Goal: Navigation & Orientation: Find specific page/section

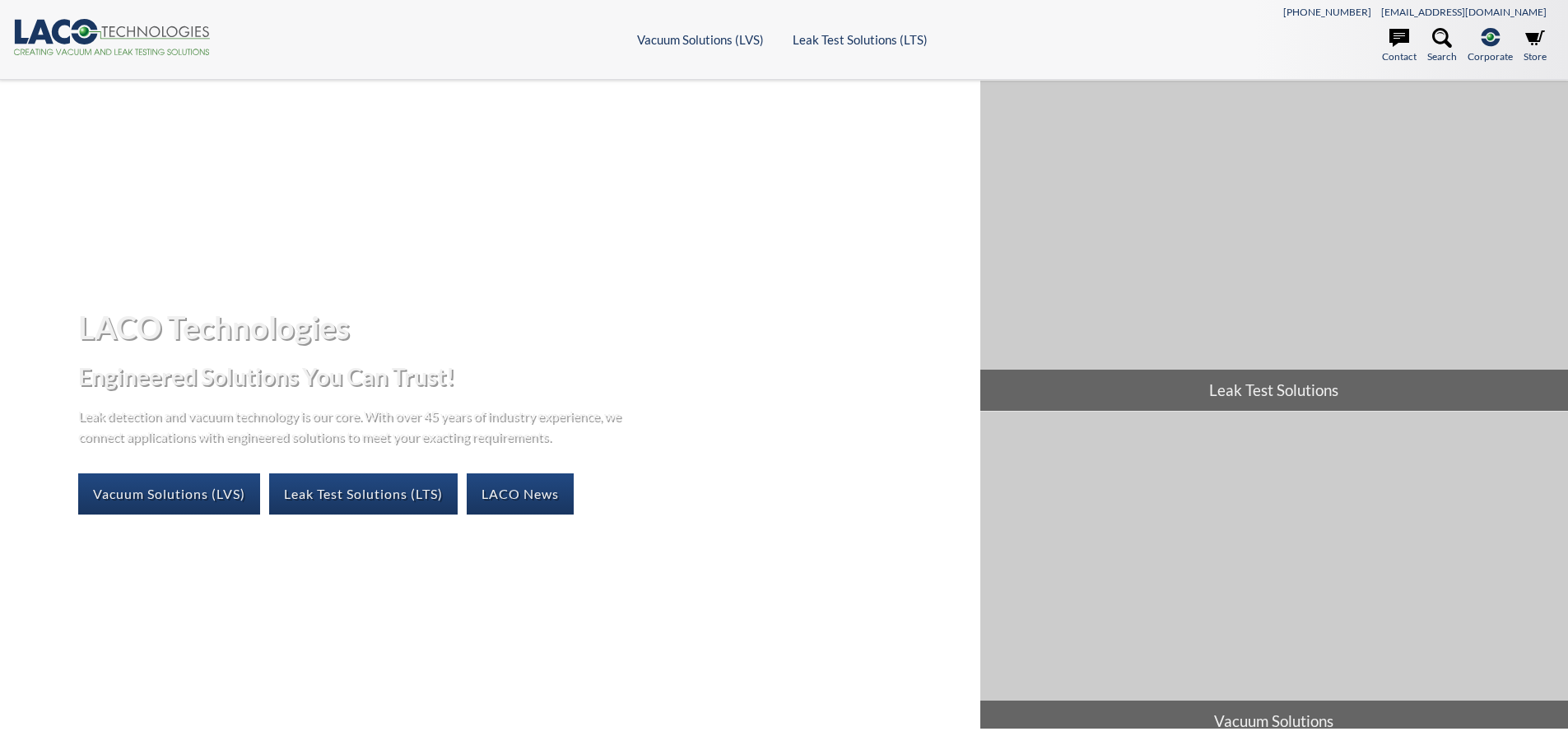
select select "Language Translate Widget"
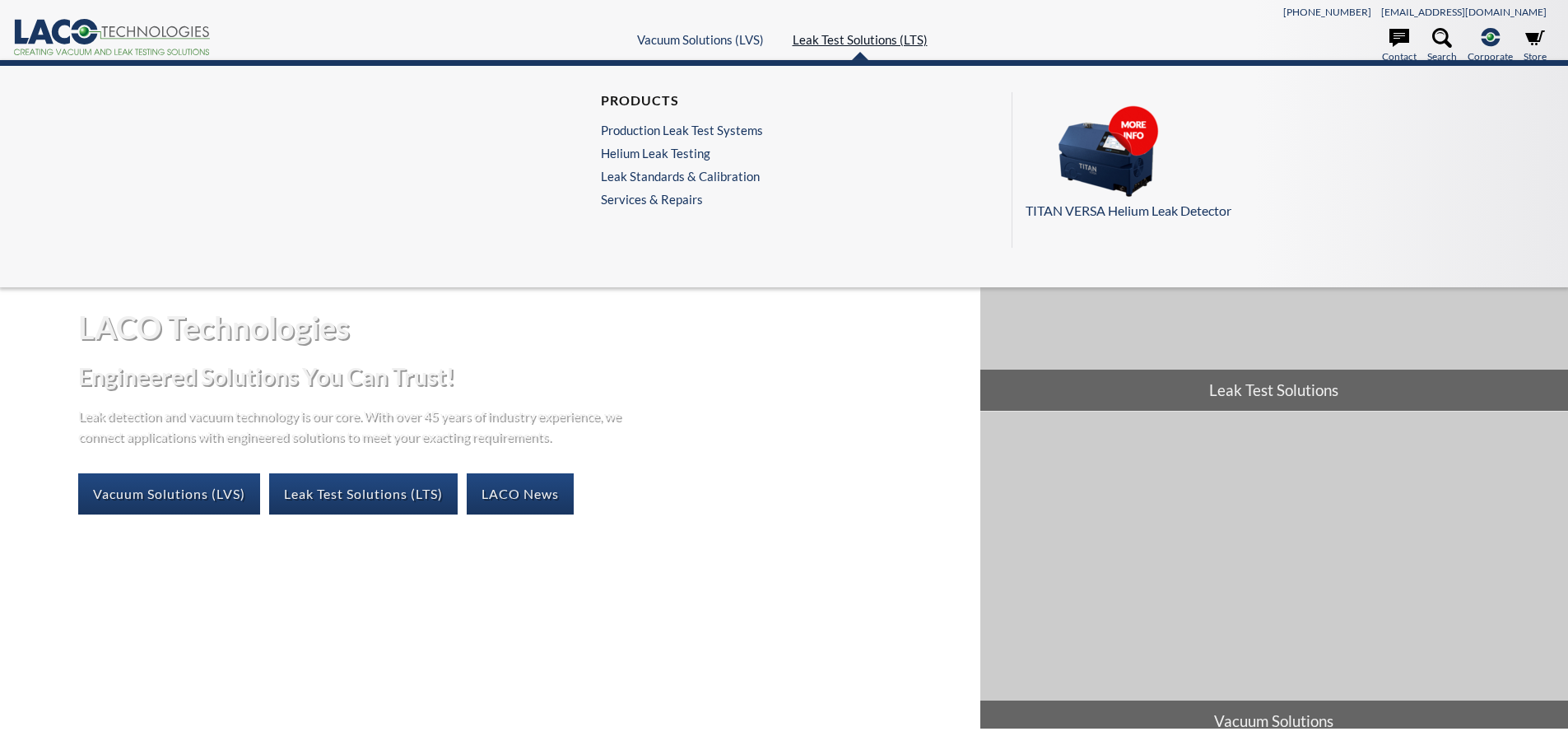
click at [836, 43] on link "Leak Test Solutions (LTS)" at bounding box center [860, 39] width 135 height 15
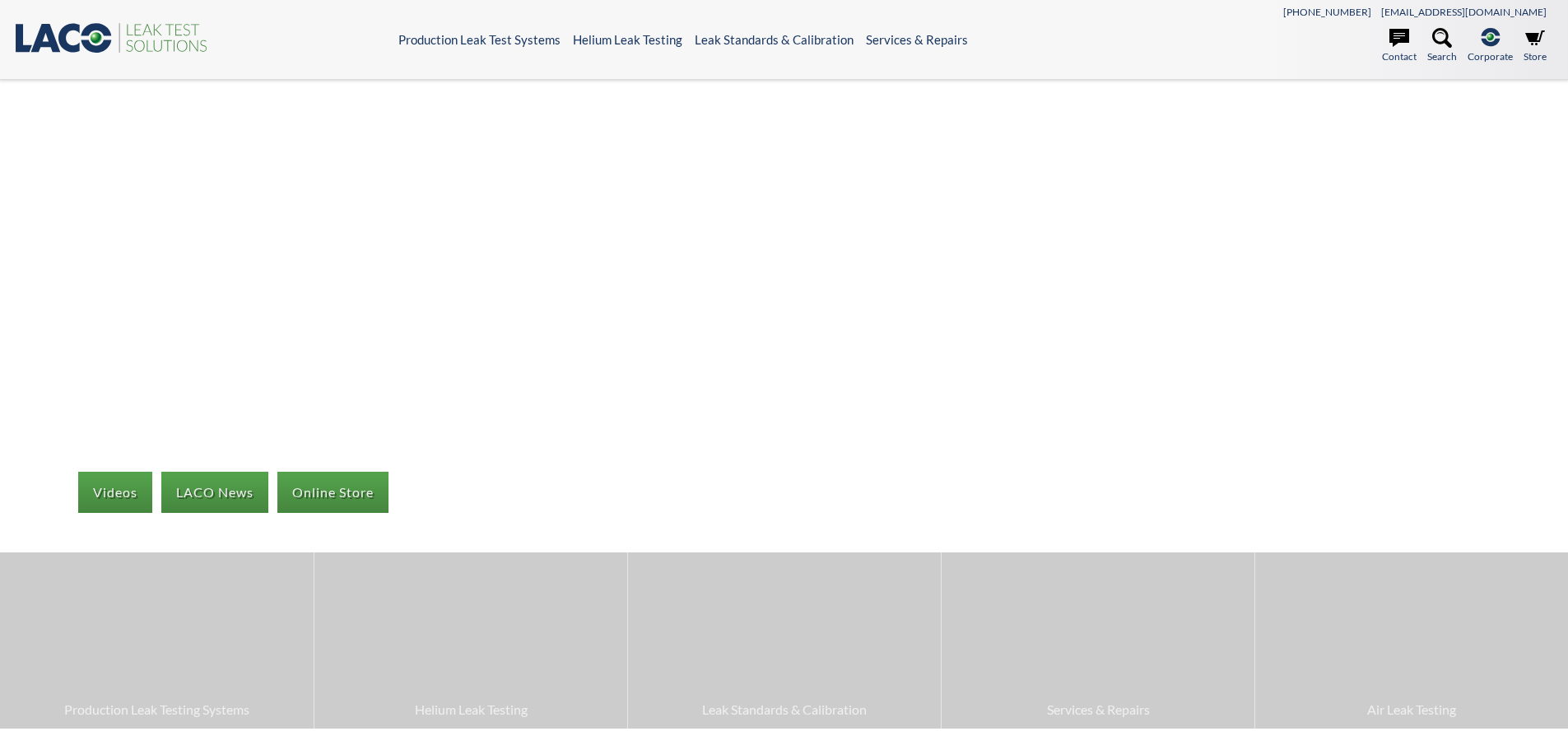
click at [95, 42] on icon at bounding box center [97, 38] width 12 height 12
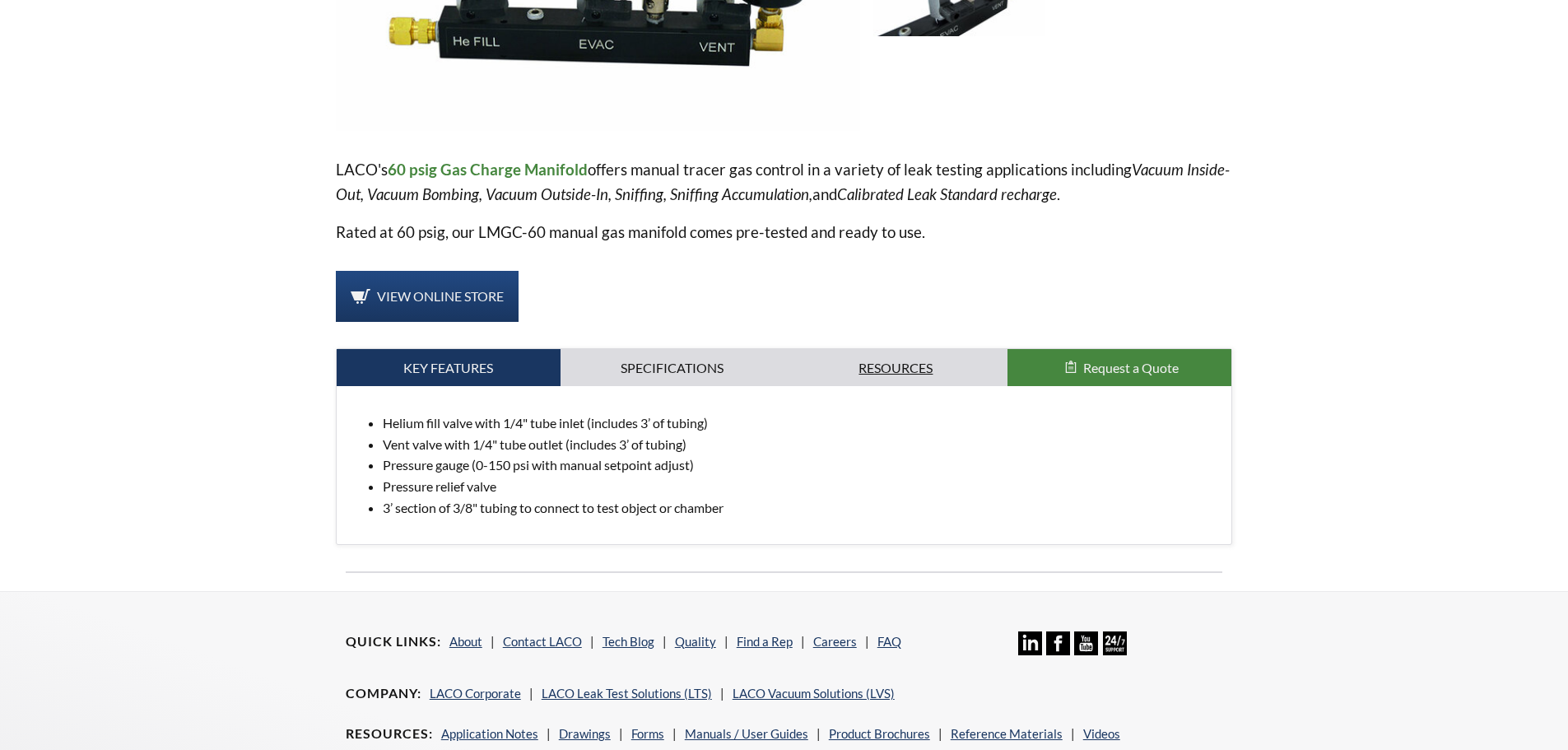
scroll to position [310, 0]
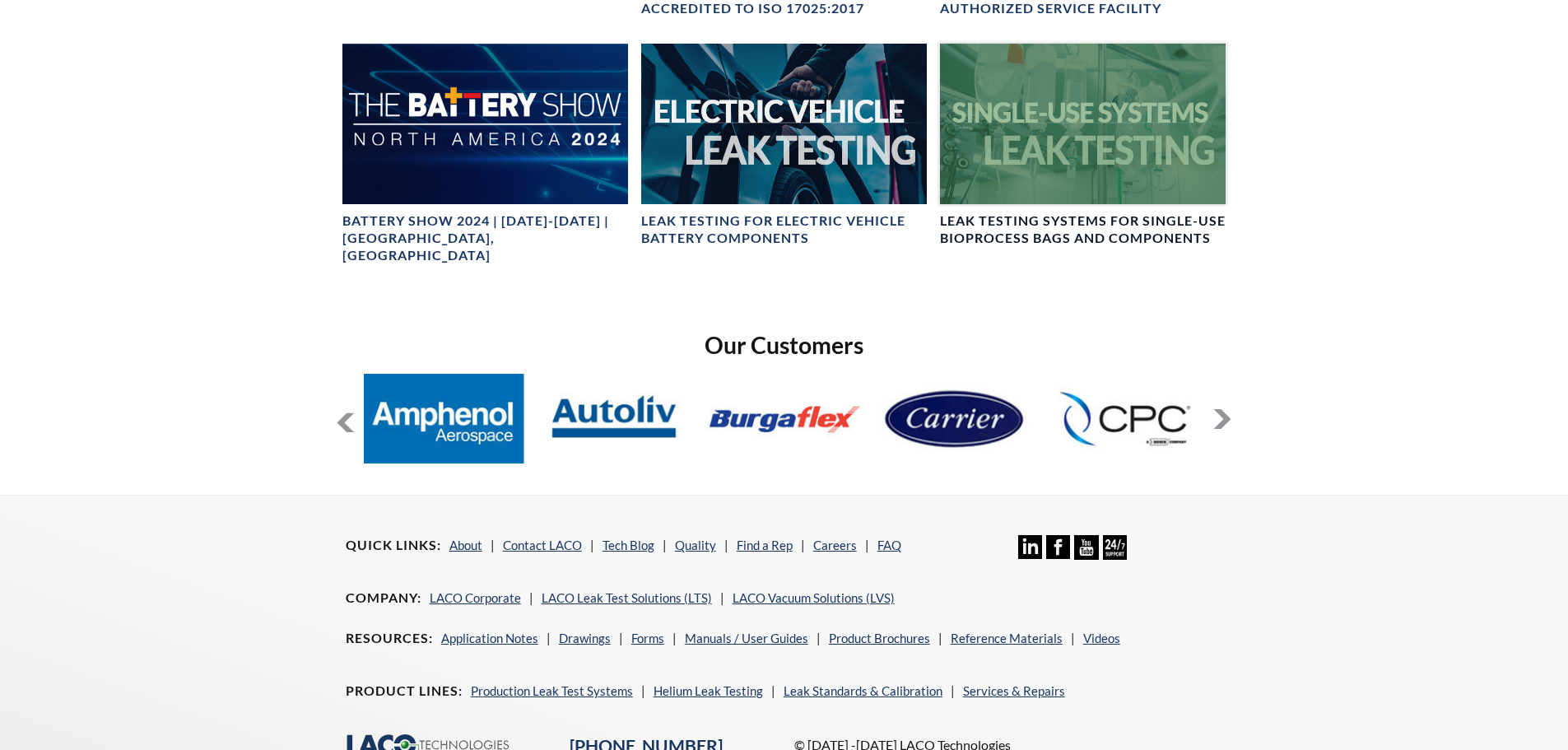
scroll to position [1152, 0]
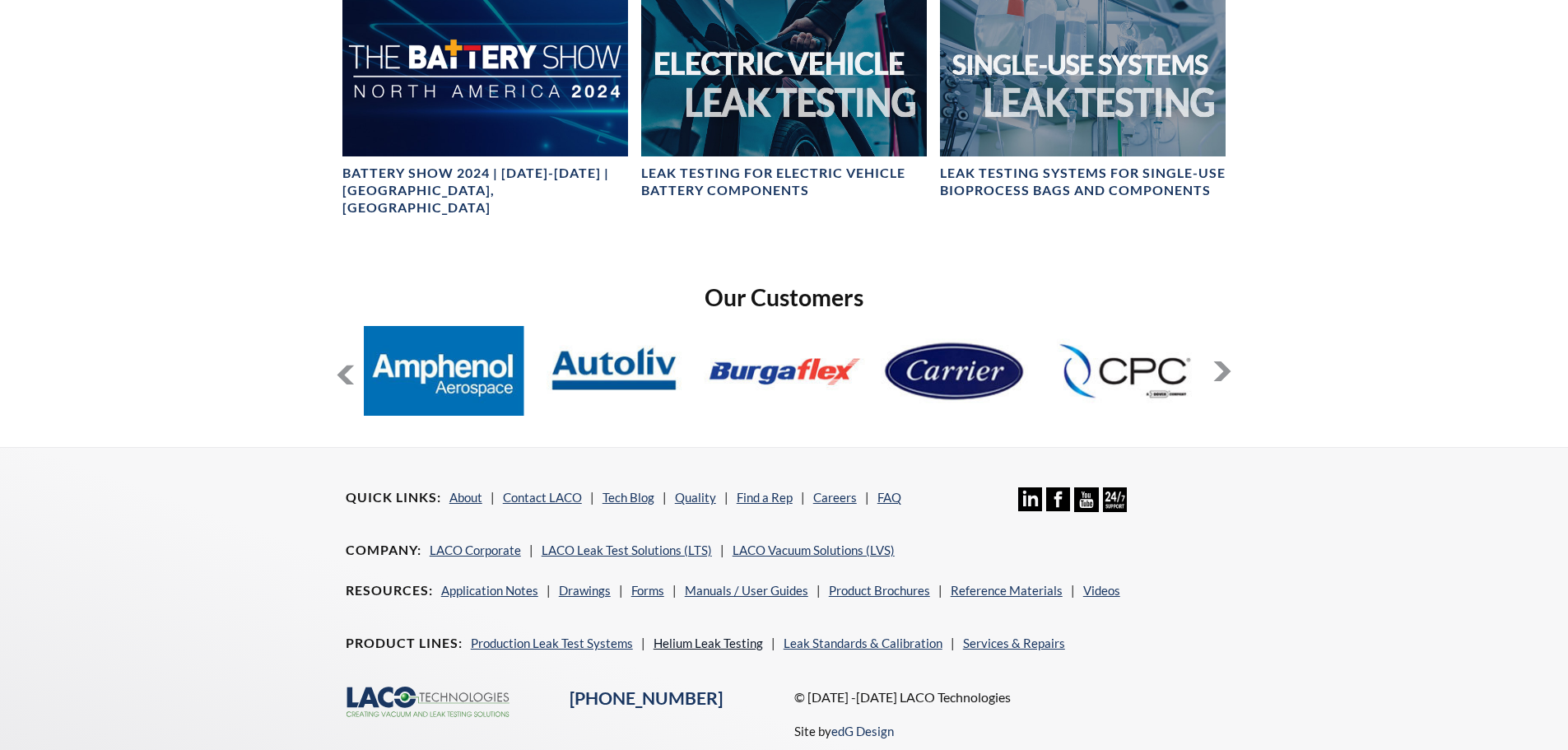
click at [689, 635] on link "Helium Leak Testing" at bounding box center [708, 642] width 109 height 15
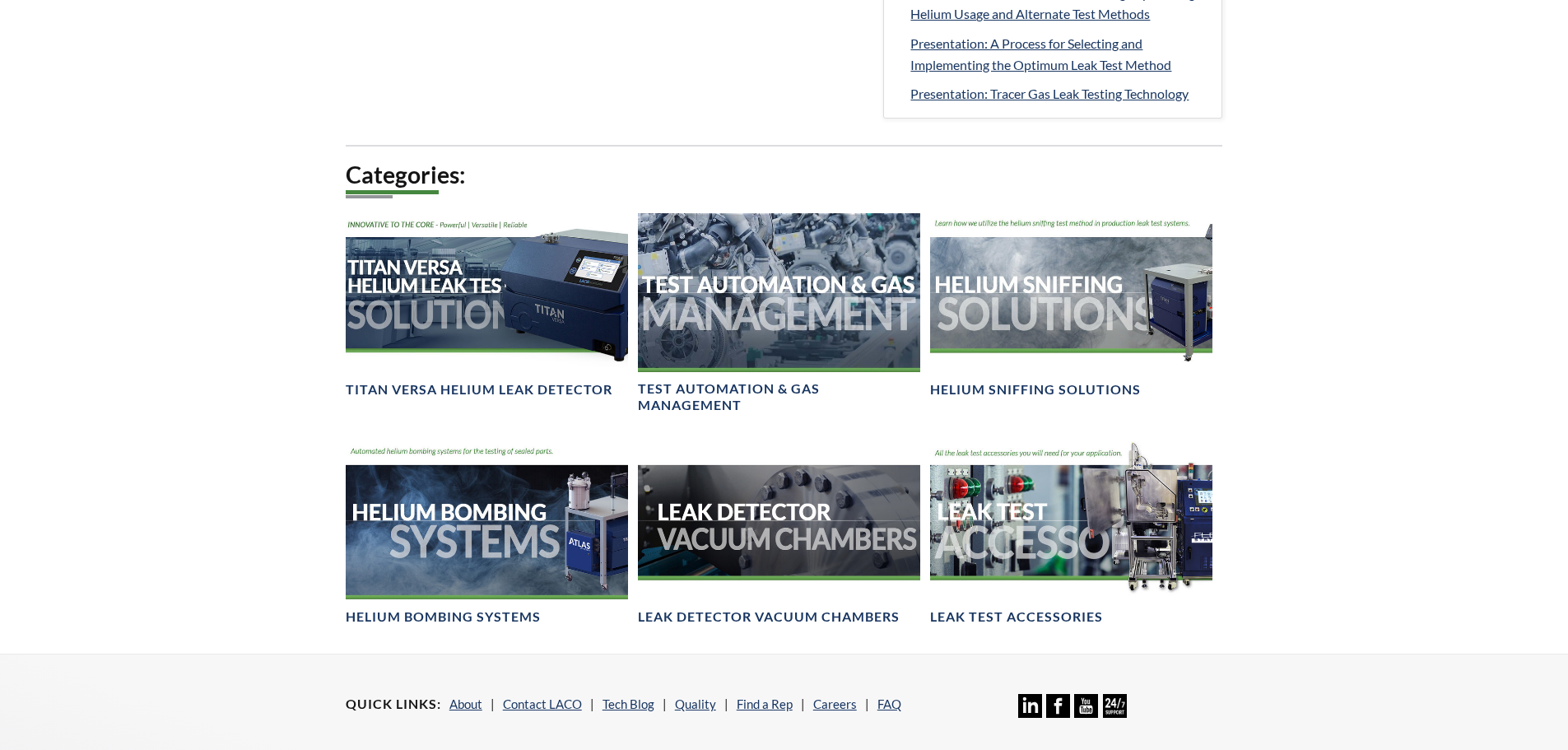
scroll to position [988, 0]
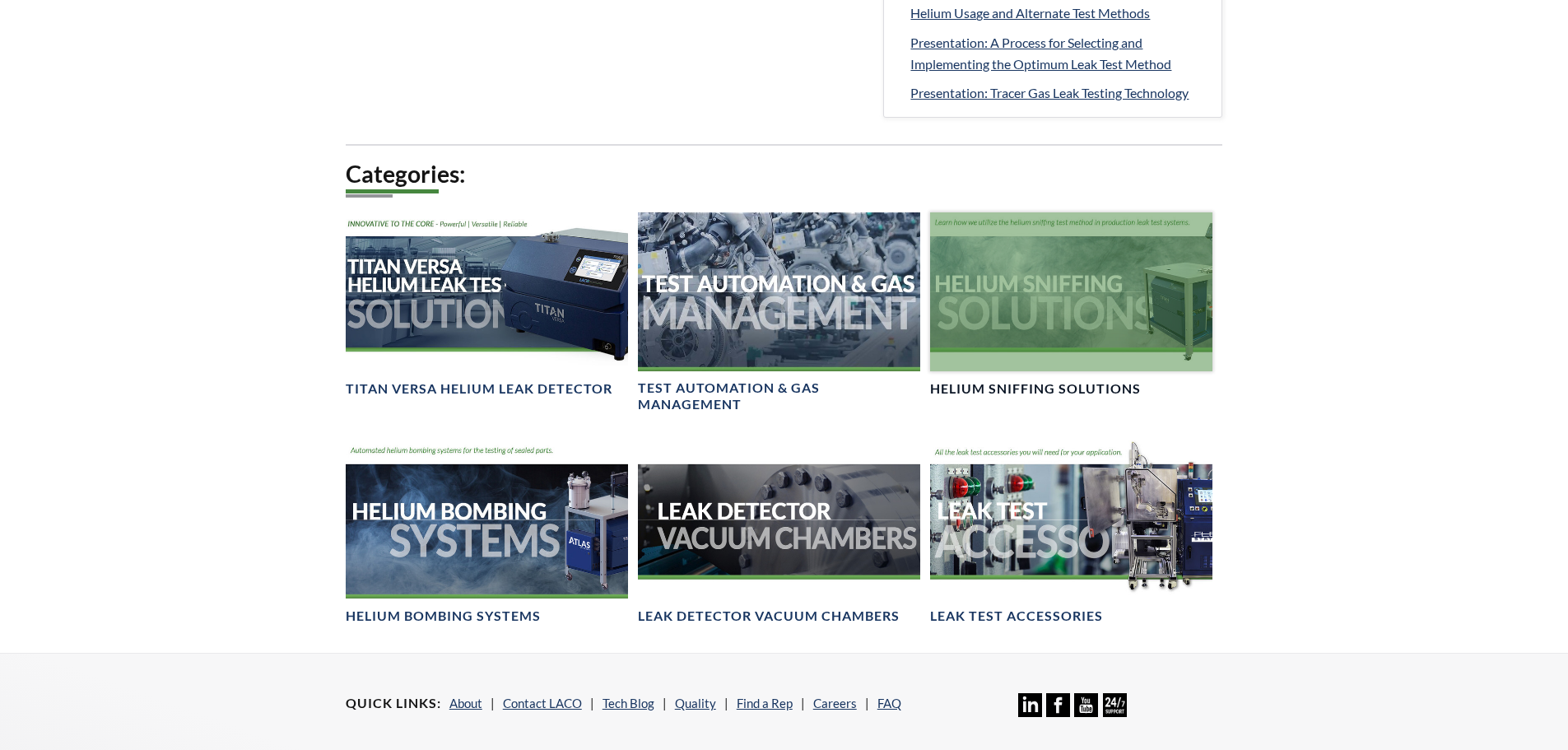
click at [1012, 353] on div at bounding box center [1071, 291] width 282 height 159
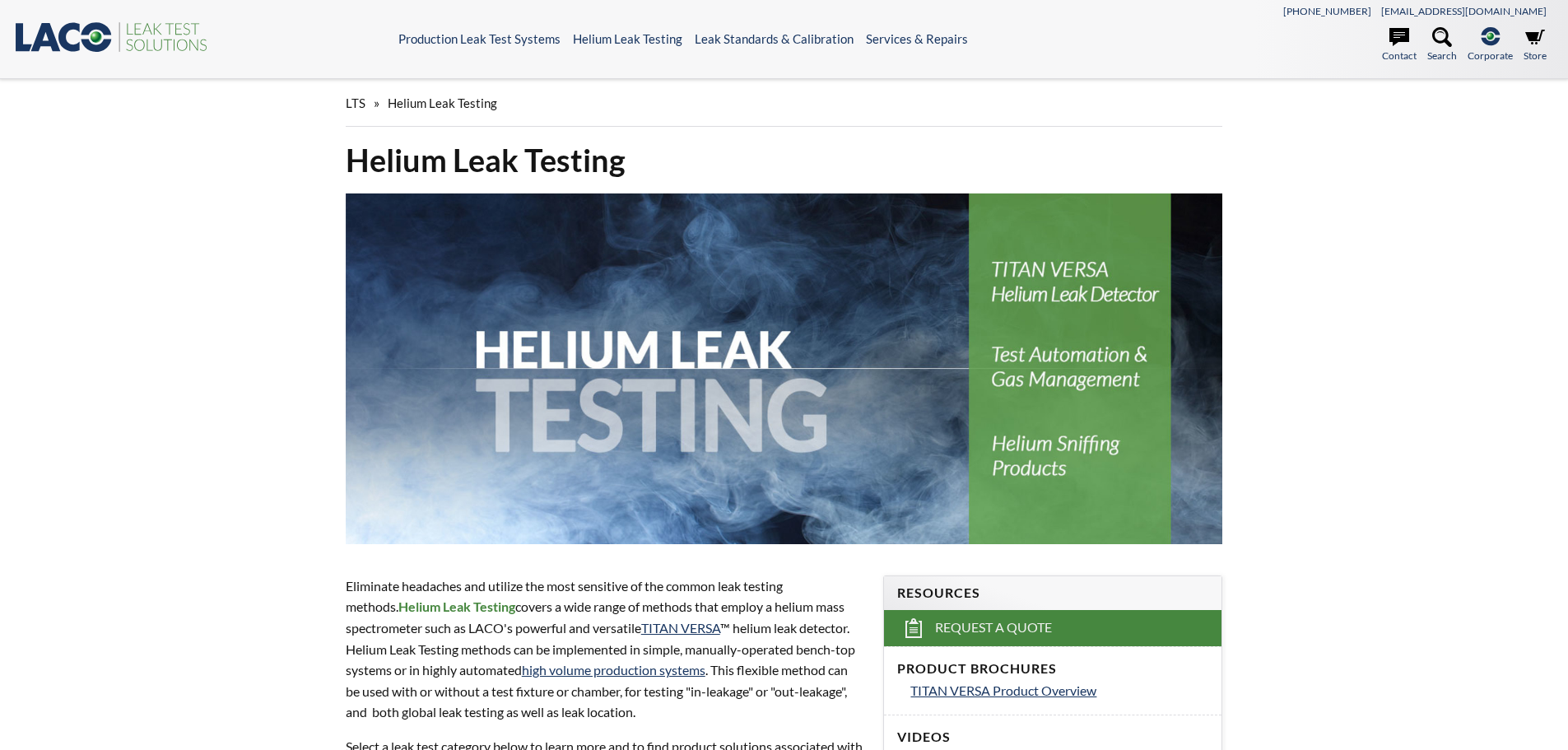
scroll to position [0, 0]
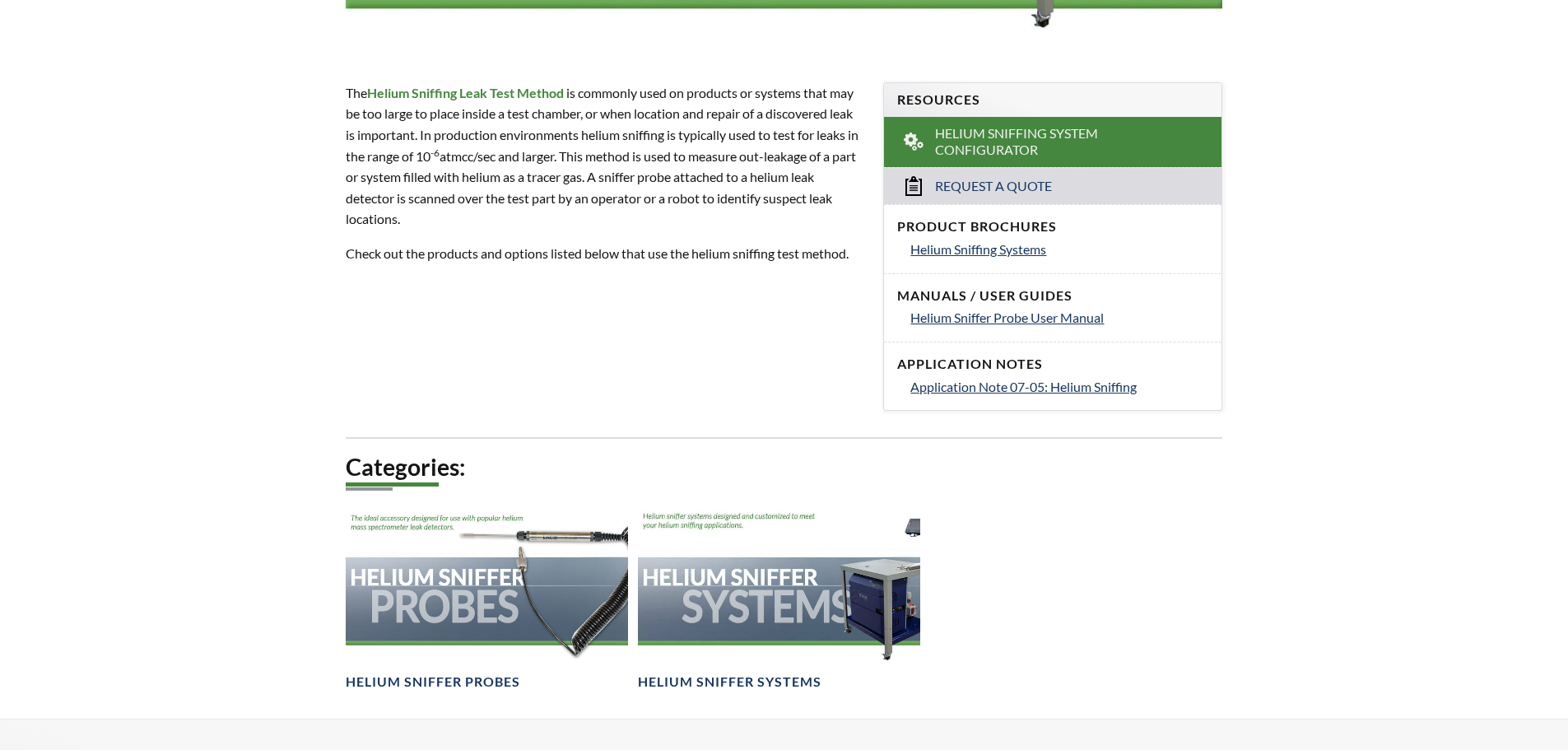
scroll to position [843, 0]
